Goal: Check status: Check status

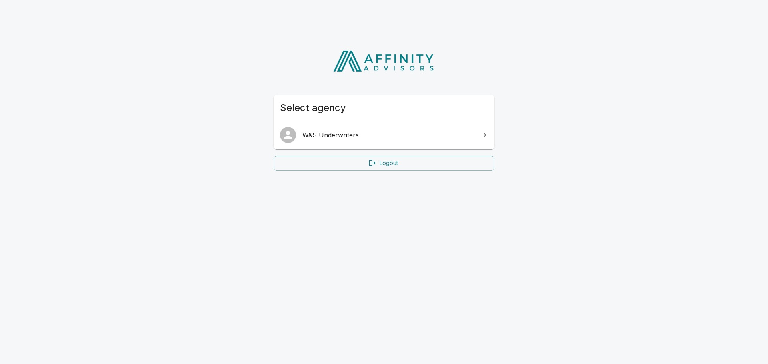
click at [476, 138] on link "W&S Underwriters" at bounding box center [384, 135] width 221 height 22
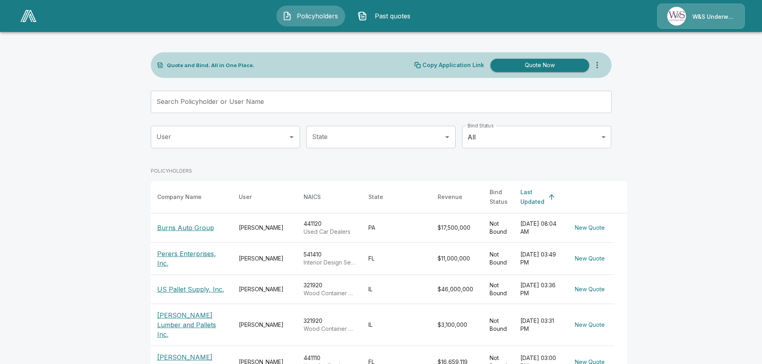
click at [181, 249] on p "Perers Enterprises, Inc." at bounding box center [191, 258] width 69 height 19
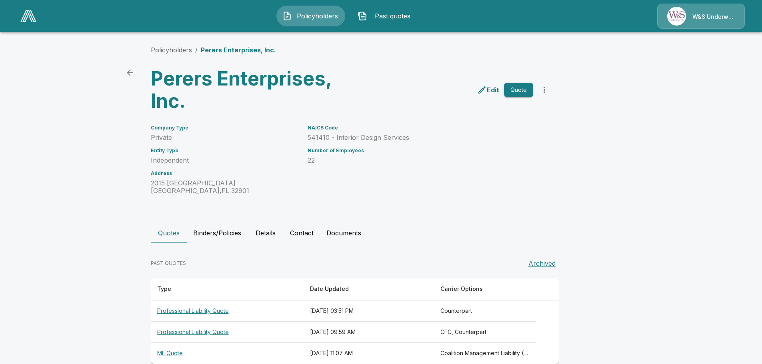
scroll to position [15, 0]
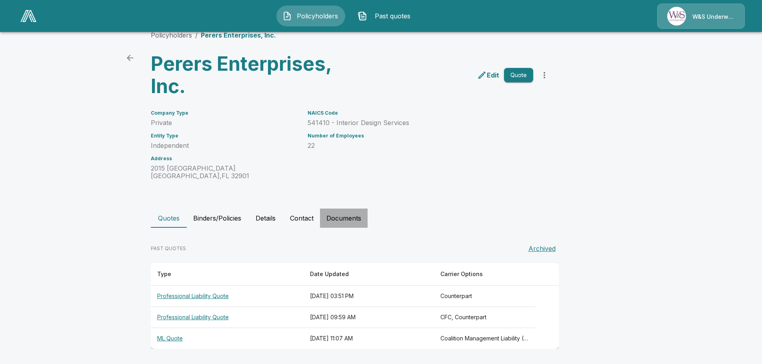
click at [342, 217] on button "Documents" at bounding box center [344, 218] width 48 height 19
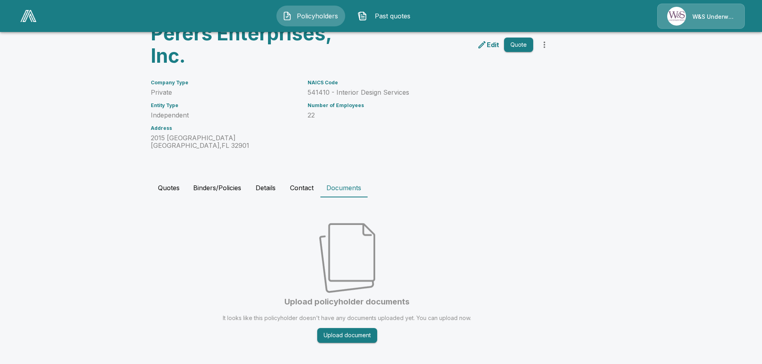
scroll to position [52, 0]
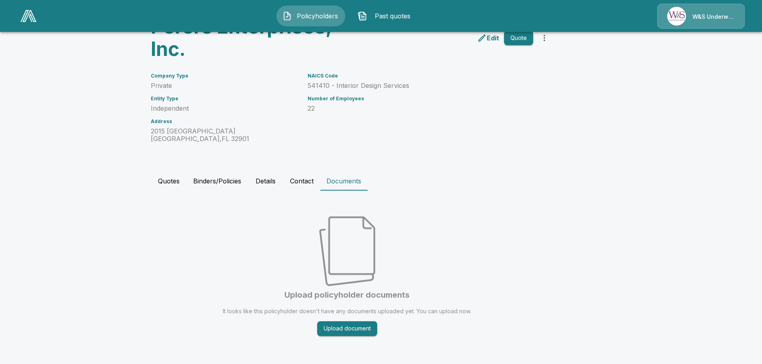
click at [350, 331] on button "Upload document" at bounding box center [347, 329] width 60 height 15
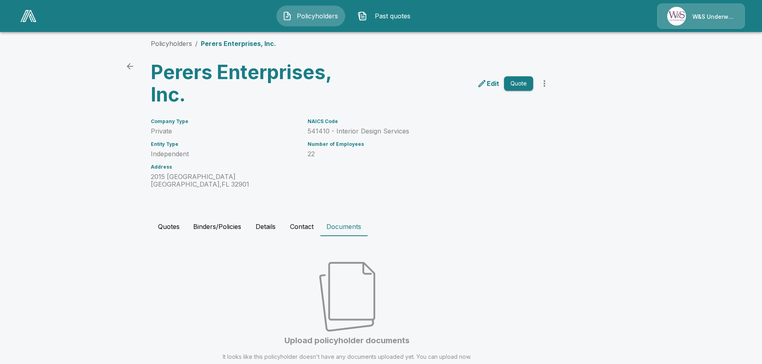
scroll to position [0, 0]
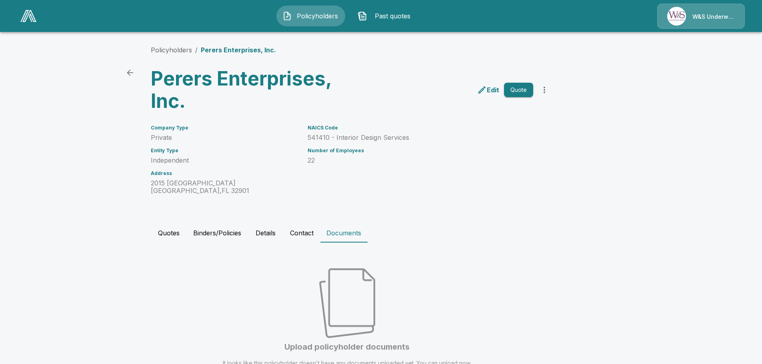
click at [548, 90] on icon "more" at bounding box center [545, 90] width 10 height 10
click at [169, 233] on button "Quotes" at bounding box center [169, 233] width 36 height 19
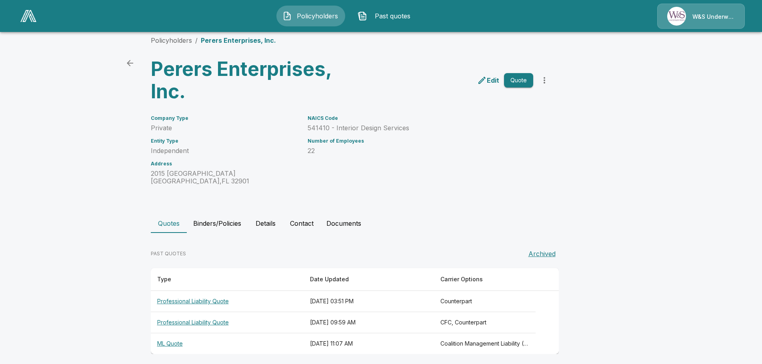
scroll to position [15, 0]
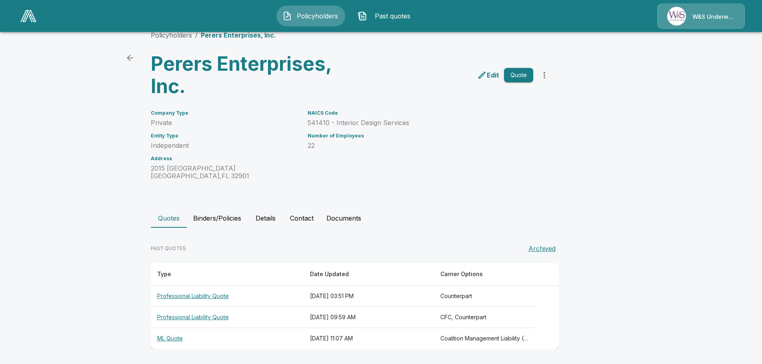
click at [189, 296] on th "Professional Liability Quote" at bounding box center [227, 296] width 153 height 21
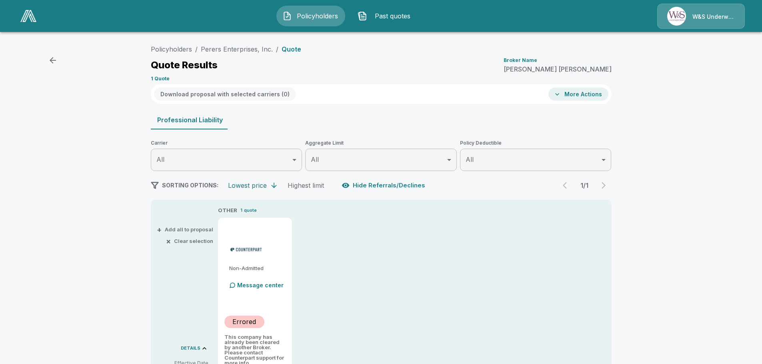
click at [392, 13] on span "Past quotes" at bounding box center [392, 16] width 44 height 10
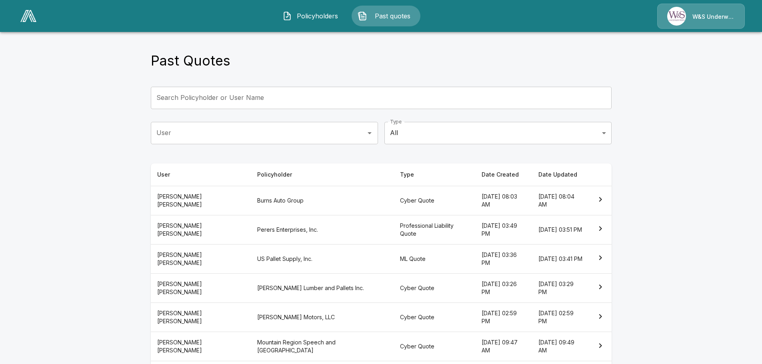
click at [605, 228] on icon "simple table" at bounding box center [601, 229] width 10 height 10
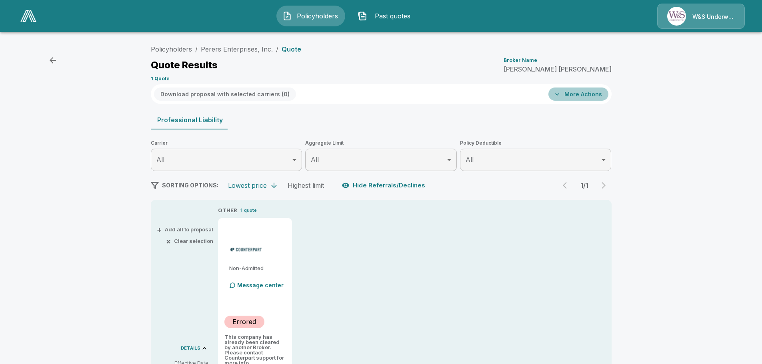
click at [588, 93] on button "More Actions" at bounding box center [578, 94] width 60 height 13
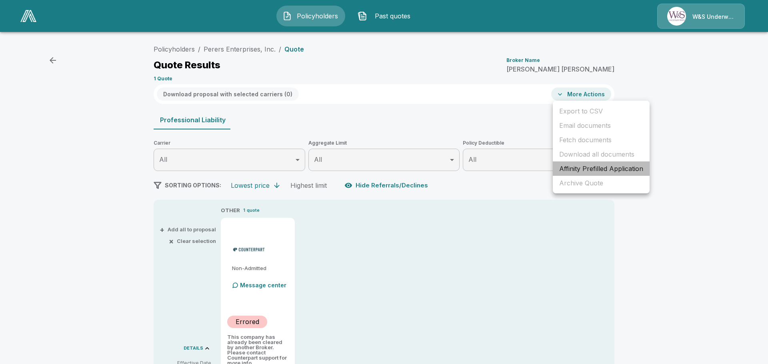
click at [592, 171] on li "Affinity Prefilled Application" at bounding box center [601, 169] width 97 height 14
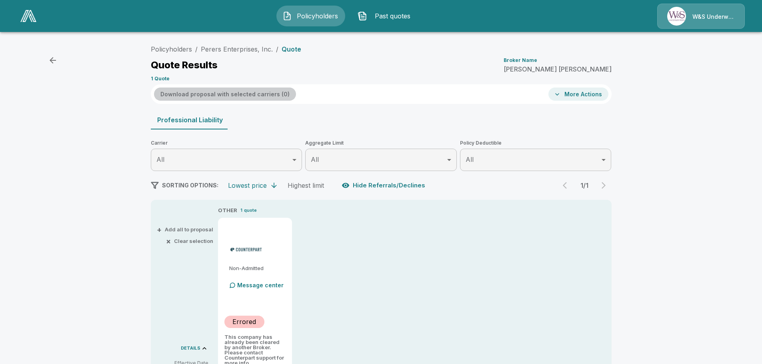
click at [261, 94] on button "Download proposal with selected carriers ( 0 )" at bounding box center [225, 94] width 142 height 13
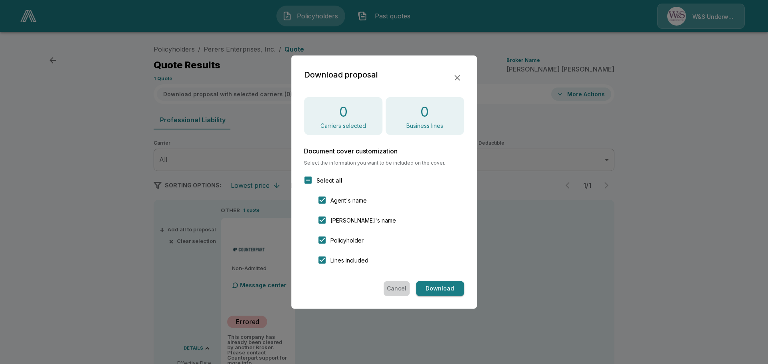
click at [394, 288] on button "Cancel" at bounding box center [397, 289] width 26 height 15
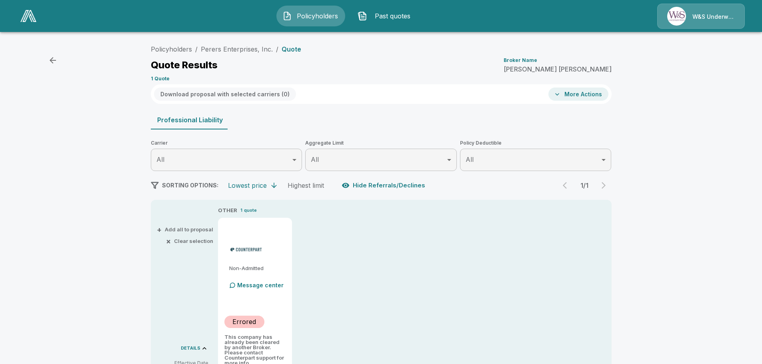
click at [263, 290] on div "Message center" at bounding box center [257, 286] width 56 height 16
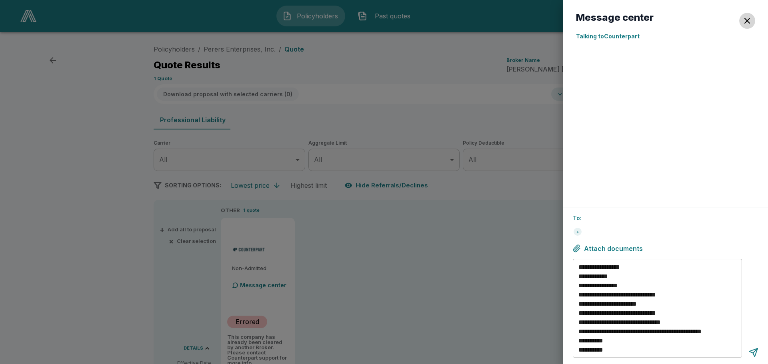
click at [752, 21] on button "button" at bounding box center [747, 21] width 16 height 16
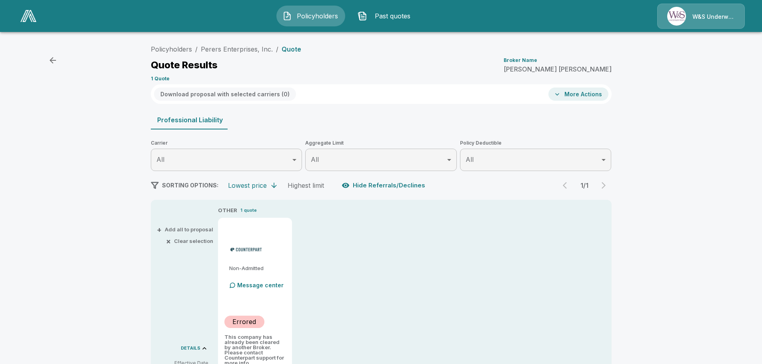
click at [47, 58] on button "button" at bounding box center [53, 60] width 16 height 16
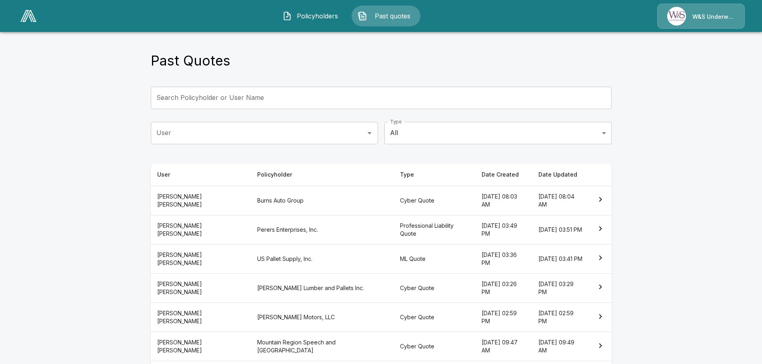
click at [251, 230] on th "Perers Enterprises, Inc." at bounding box center [322, 229] width 143 height 29
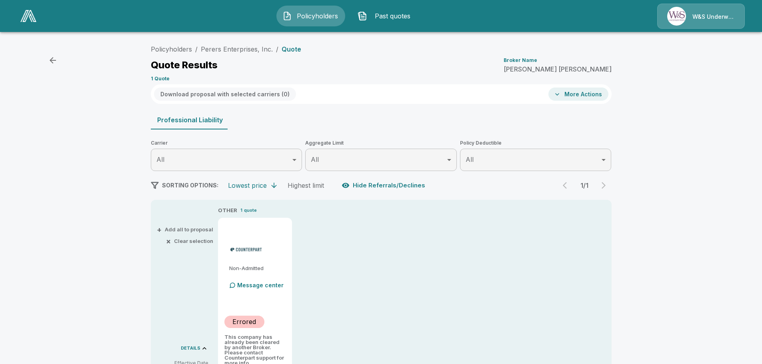
click at [296, 157] on body "Policyholders Past quotes W&S Underwriters Policyholders / Perers Enterprises, …" at bounding box center [381, 288] width 762 height 576
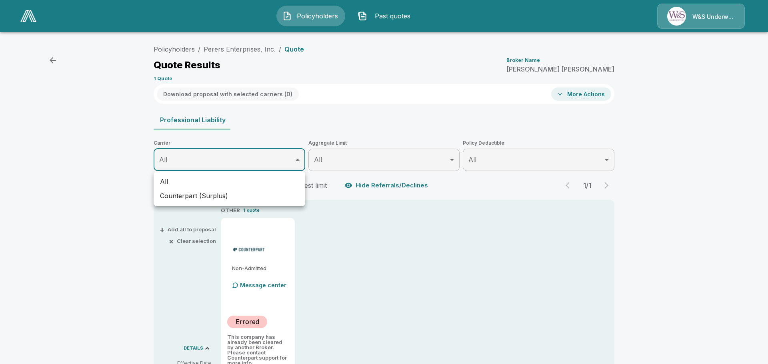
click at [255, 196] on li "Counterpart (Surplus)" at bounding box center [230, 196] width 152 height 14
type input "**********"
click at [302, 155] on div at bounding box center [384, 182] width 768 height 364
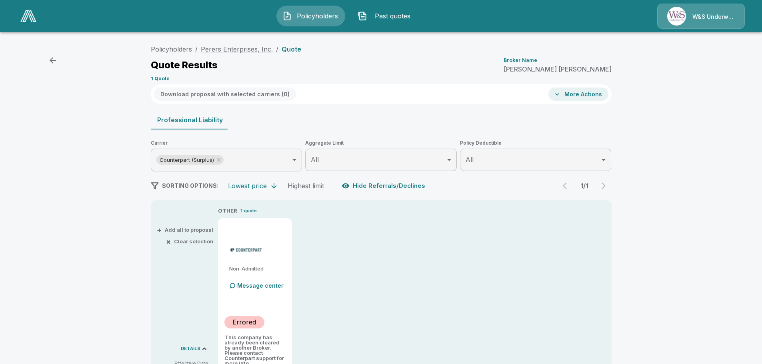
click at [247, 50] on link "Perers Enterprises, Inc." at bounding box center [237, 49] width 72 height 8
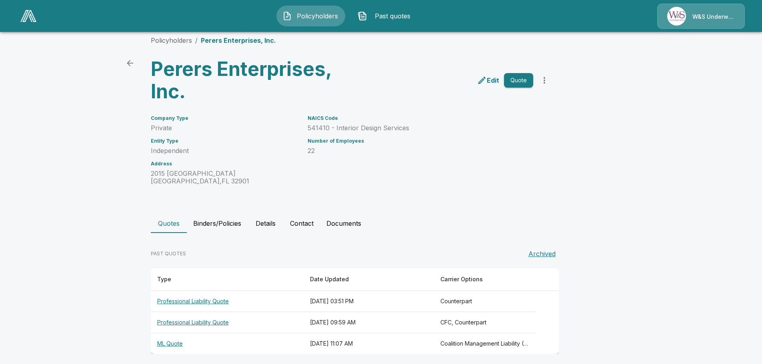
scroll to position [15, 0]
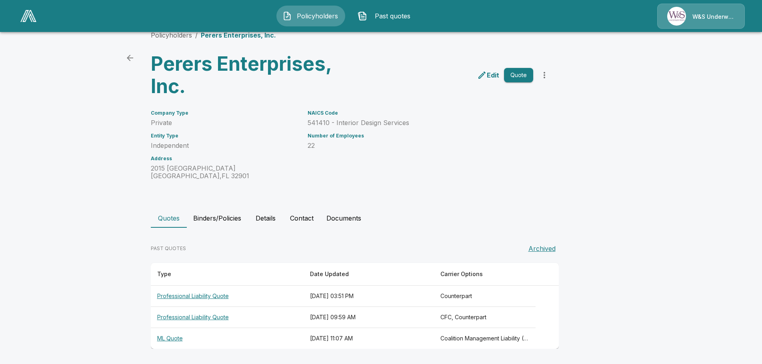
click at [267, 295] on th "Professional Liability Quote" at bounding box center [227, 296] width 153 height 21
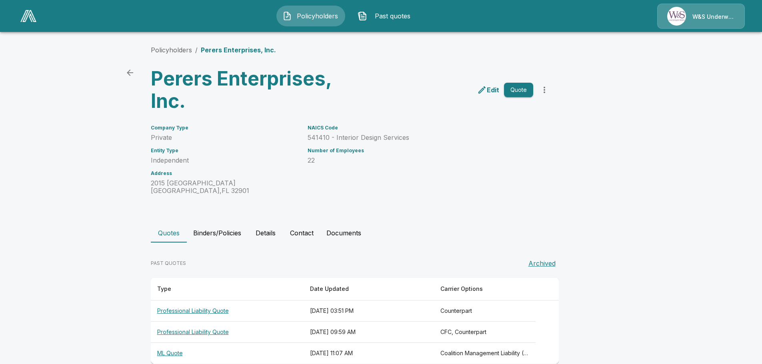
click at [392, 14] on span "Past quotes" at bounding box center [392, 16] width 44 height 10
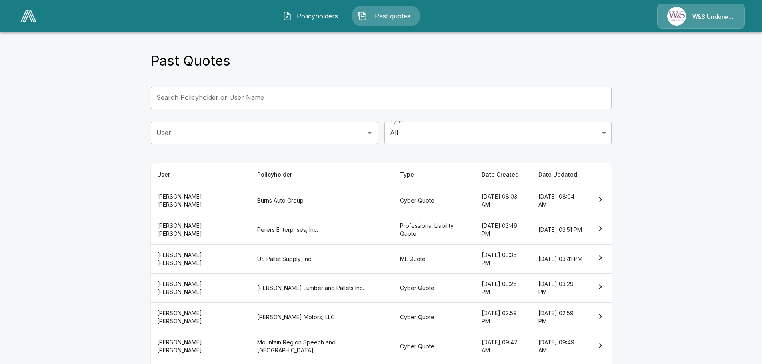
click at [602, 229] on icon "simple table" at bounding box center [600, 228] width 3 height 5
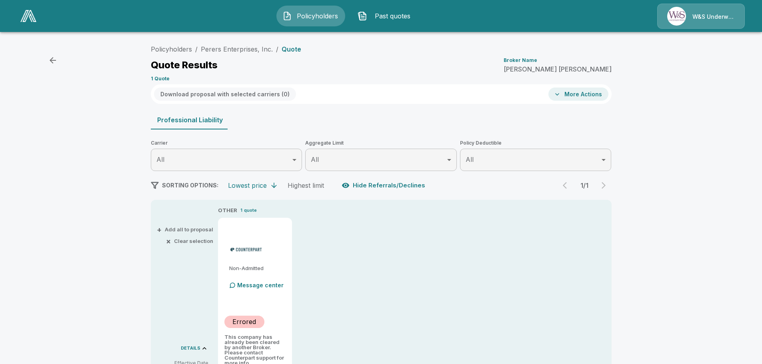
click at [667, 208] on div "Policyholders / Perers Enterprises, Inc. / Quote Quote Results Broker Name Mike…" at bounding box center [381, 307] width 762 height 538
